Goal: Task Accomplishment & Management: Manage account settings

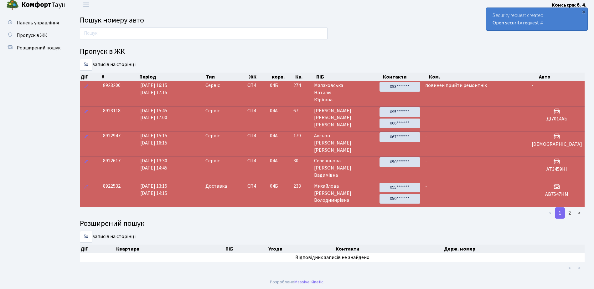
scroll to position [5, 0]
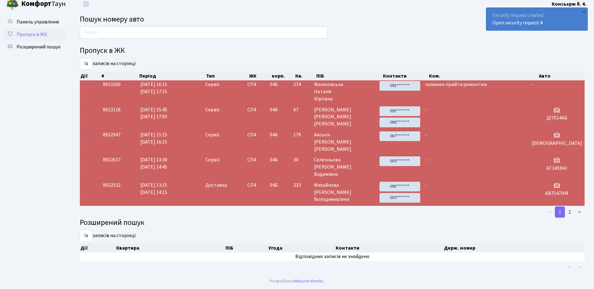
click at [30, 32] on span "Пропуск в ЖК" at bounding box center [32, 34] width 31 height 7
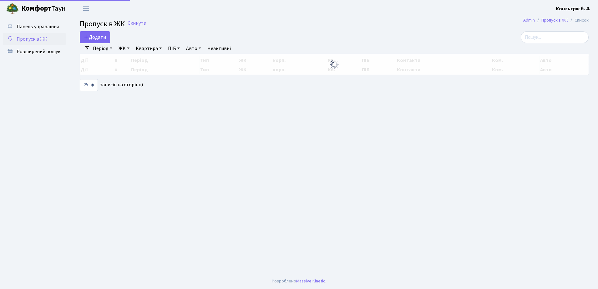
select select "25"
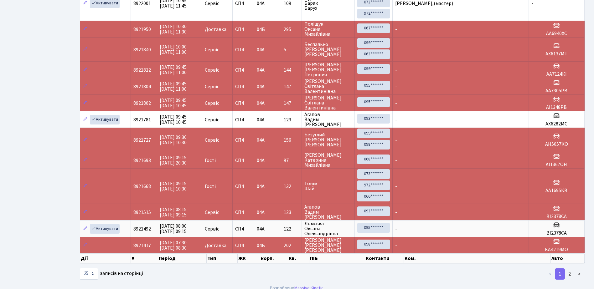
scroll to position [365, 0]
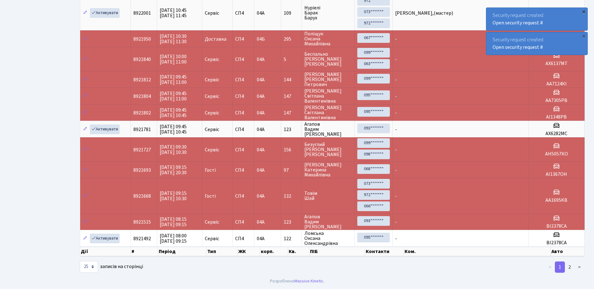
click at [584, 11] on div "×" at bounding box center [583, 11] width 6 height 6
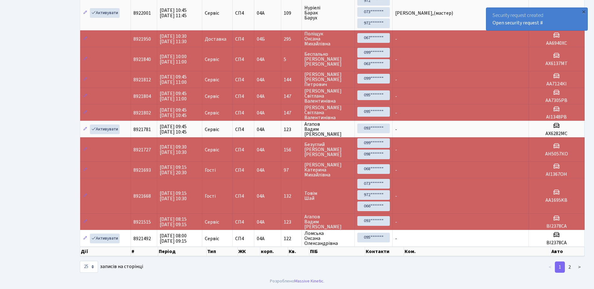
click at [584, 11] on div "×" at bounding box center [583, 11] width 6 height 6
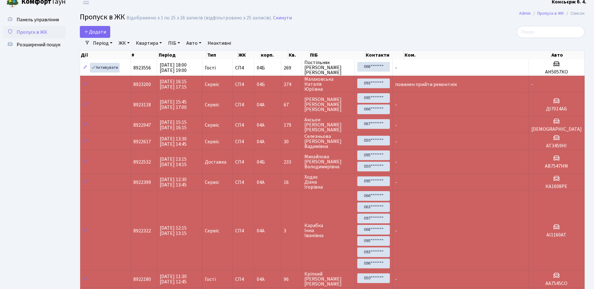
scroll to position [0, 0]
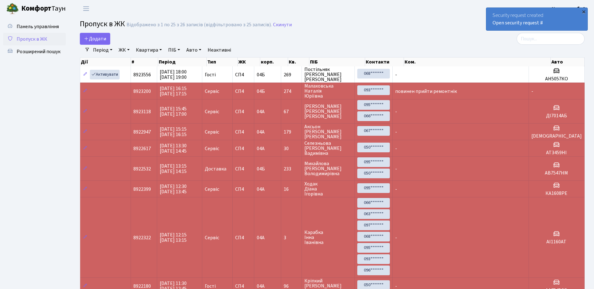
click at [584, 11] on div "×" at bounding box center [583, 11] width 6 height 6
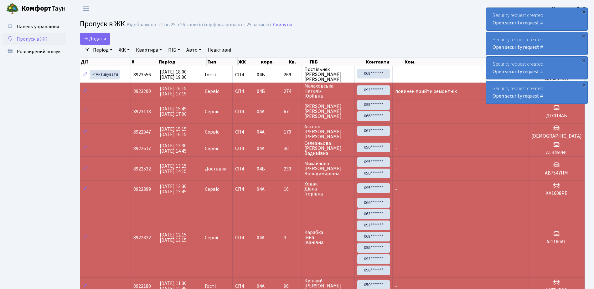
click at [583, 12] on div "×" at bounding box center [583, 11] width 6 height 6
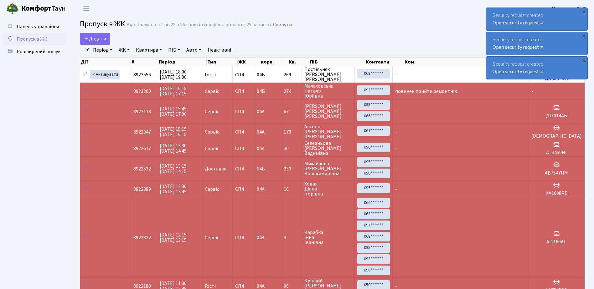
click at [583, 12] on div "×" at bounding box center [583, 11] width 6 height 6
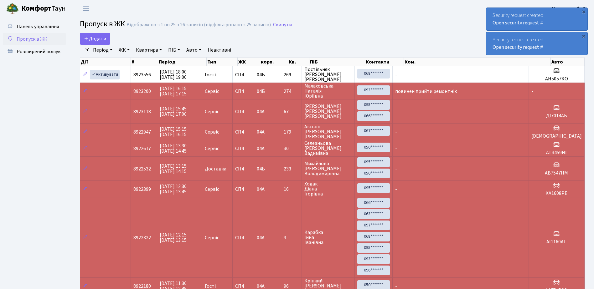
click at [583, 12] on div "×" at bounding box center [583, 11] width 6 height 6
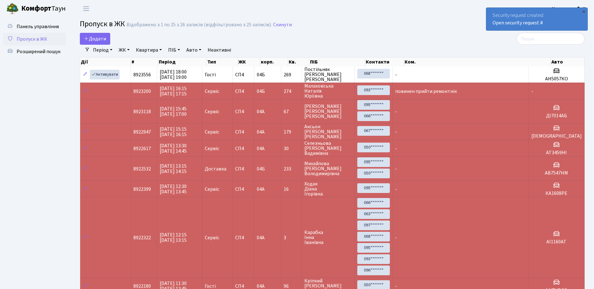
click at [583, 12] on div "×" at bounding box center [583, 11] width 6 height 6
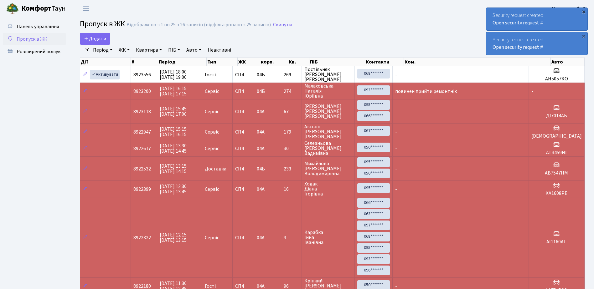
click at [583, 12] on div "×" at bounding box center [583, 11] width 6 height 6
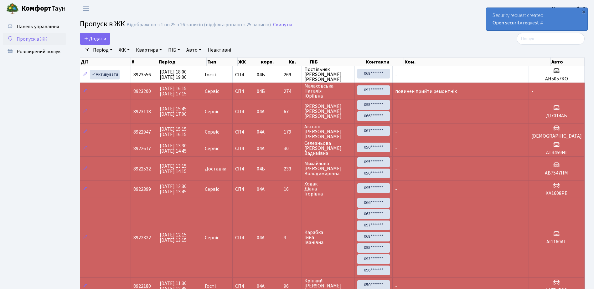
click at [583, 12] on div "×" at bounding box center [583, 11] width 6 height 6
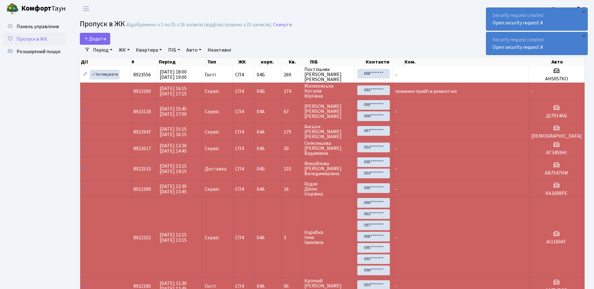
click at [583, 12] on div "×" at bounding box center [583, 11] width 6 height 6
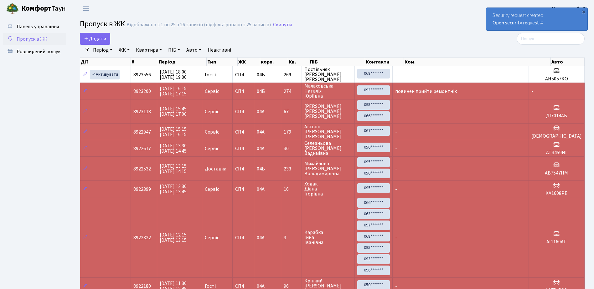
click at [583, 12] on div "×" at bounding box center [583, 11] width 6 height 6
click at [583, 10] on div "×" at bounding box center [583, 11] width 6 height 6
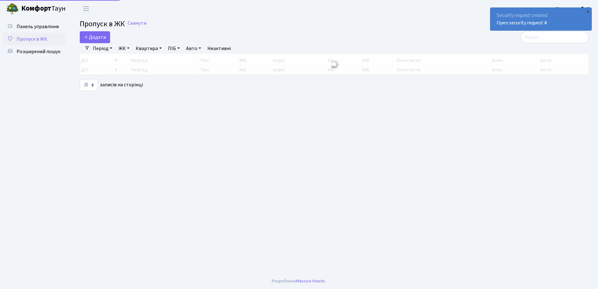
select select "25"
